Goal: Information Seeking & Learning: Check status

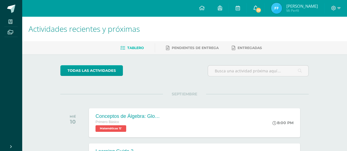
click at [261, 9] on span "32" at bounding box center [258, 10] width 6 height 6
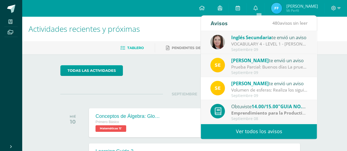
click at [266, 132] on link "Ver todos los avisos" at bounding box center [259, 131] width 116 height 15
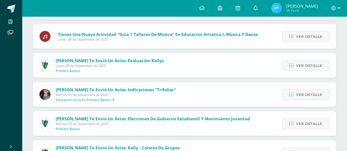
scroll to position [615, 0]
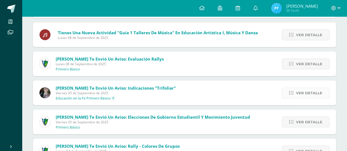
click at [309, 94] on span "Ver detalle" at bounding box center [309, 93] width 26 height 10
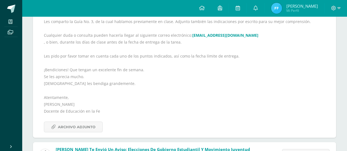
scroll to position [724, 0]
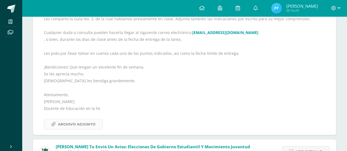
click at [85, 125] on span "Archivo Adjunto" at bounding box center [77, 124] width 38 height 10
